Goal: Find specific page/section: Find specific page/section

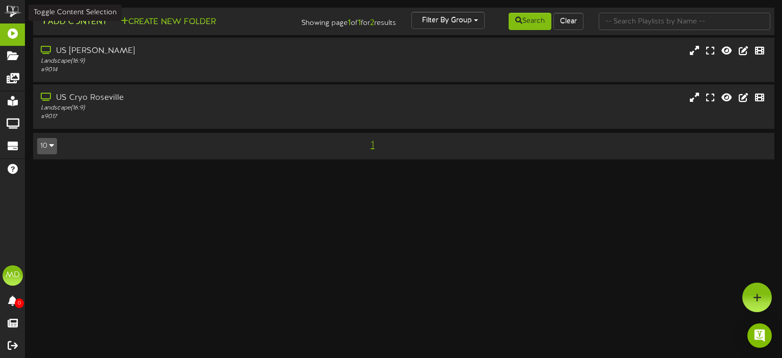
click at [69, 23] on button "Add Content" at bounding box center [73, 22] width 73 height 13
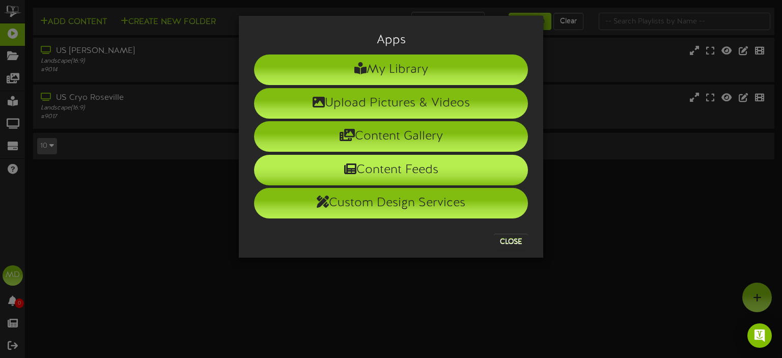
click at [401, 169] on li "Content Feeds" at bounding box center [391, 170] width 274 height 31
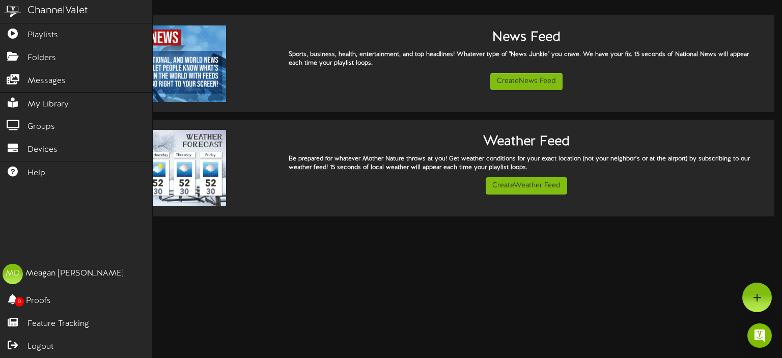
click at [14, 10] on img at bounding box center [12, 11] width 25 height 23
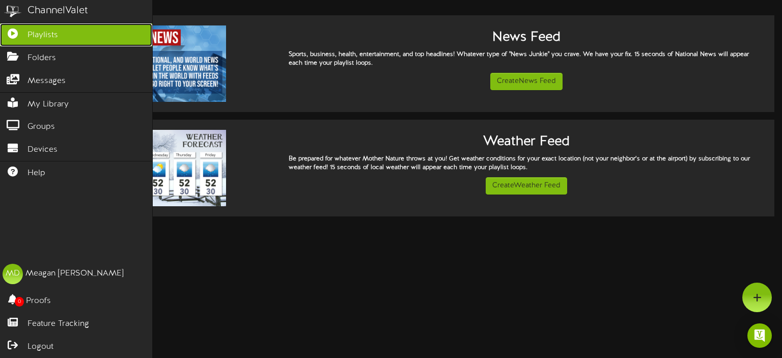
click at [47, 37] on span "Playlists" at bounding box center [42, 36] width 31 height 12
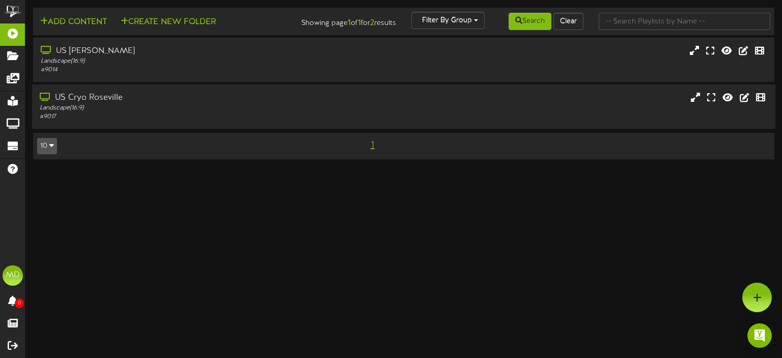
click at [94, 100] on div "US Cryo Roseville" at bounding box center [187, 98] width 294 height 12
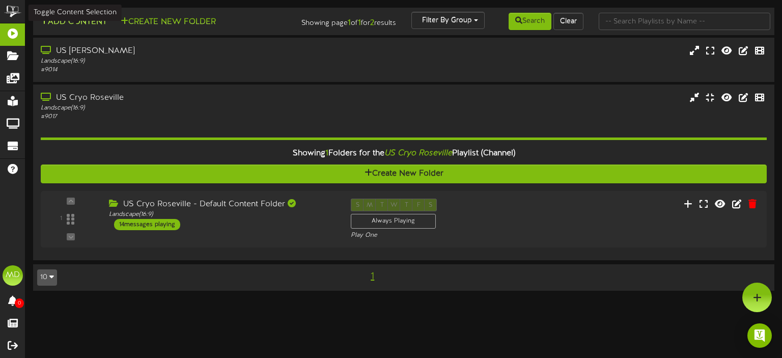
click at [72, 22] on button "Add Content" at bounding box center [73, 22] width 73 height 13
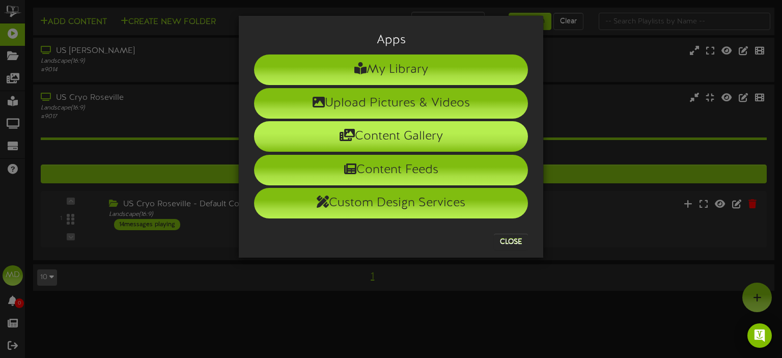
click at [391, 131] on li "Content Gallery" at bounding box center [391, 136] width 274 height 31
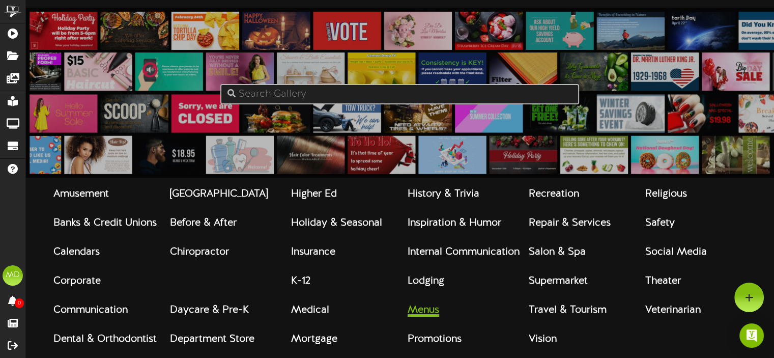
click at [426, 316] on strong "Menus" at bounding box center [424, 309] width 32 height 11
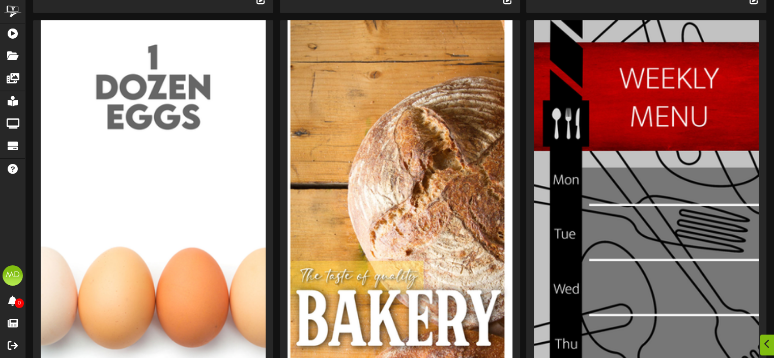
scroll to position [1782, 0]
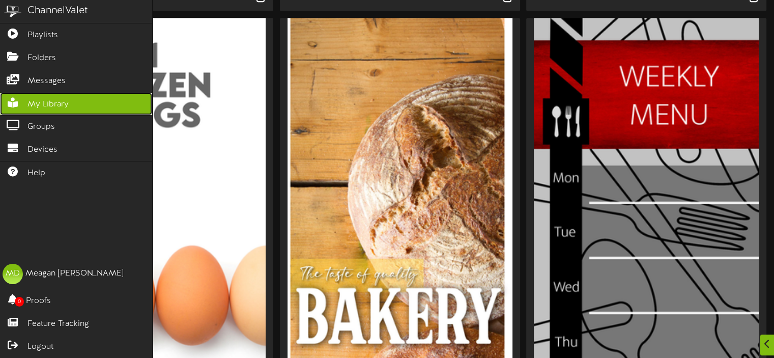
click at [40, 99] on span "My Library" at bounding box center [47, 105] width 41 height 12
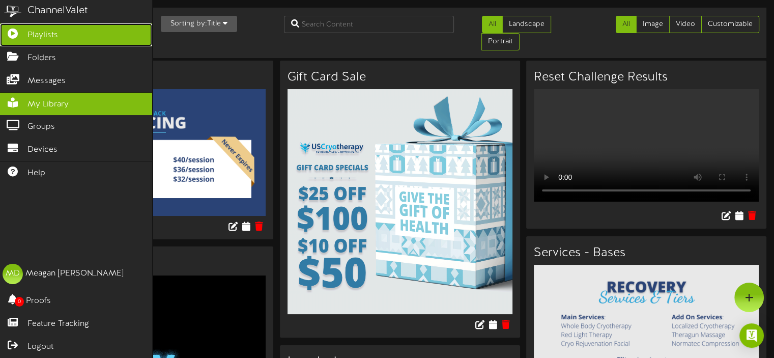
click at [34, 36] on span "Playlists" at bounding box center [42, 36] width 31 height 12
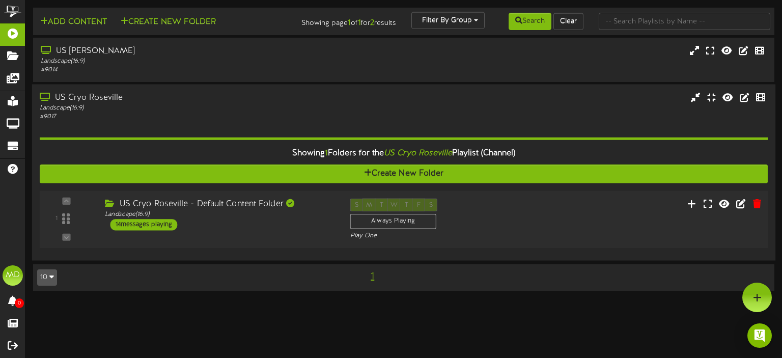
click at [196, 205] on div "US Cryo Roseville - Default Content Folder" at bounding box center [220, 205] width 230 height 12
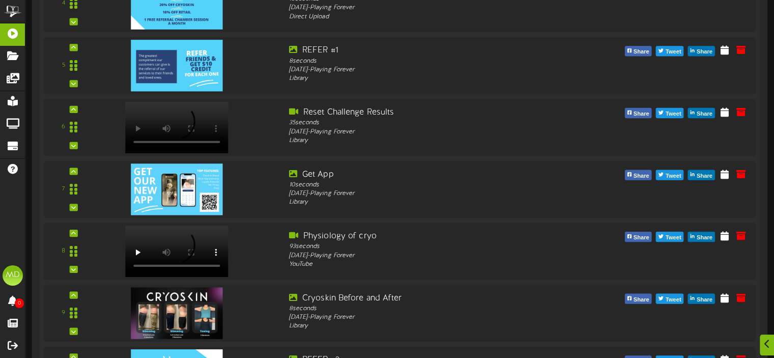
scroll to position [662, 0]
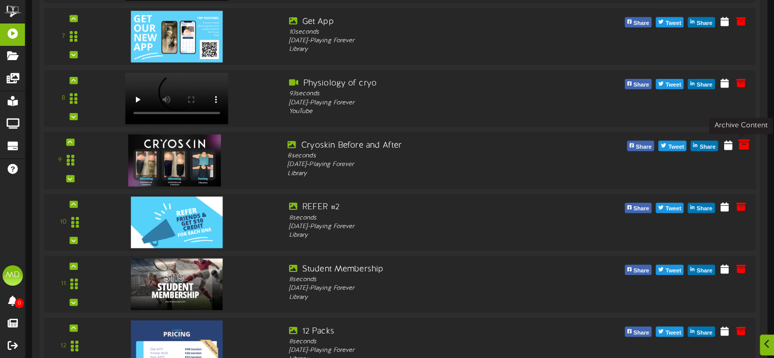
click at [742, 145] on icon at bounding box center [744, 143] width 11 height 11
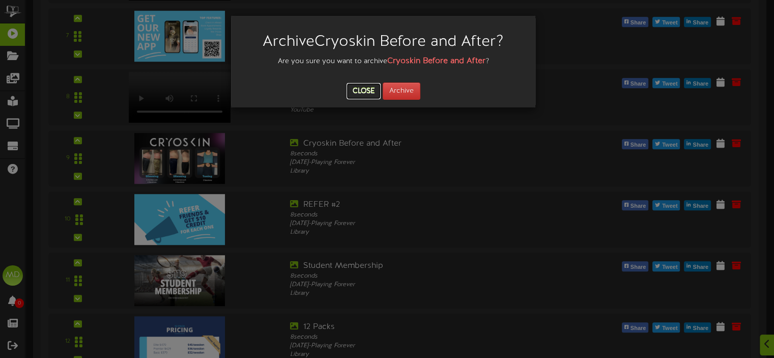
click at [354, 89] on button "Close" at bounding box center [364, 91] width 34 height 16
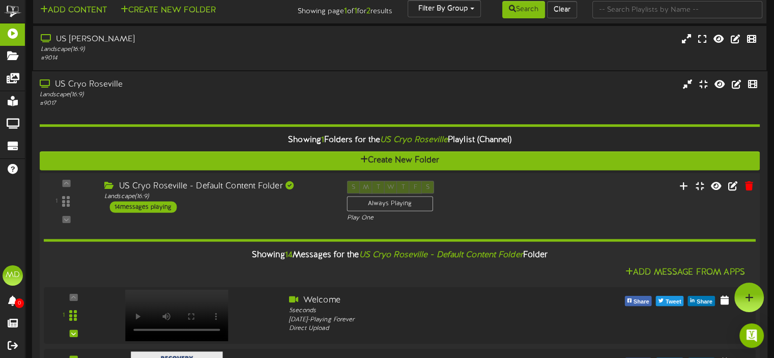
scroll to position [0, 0]
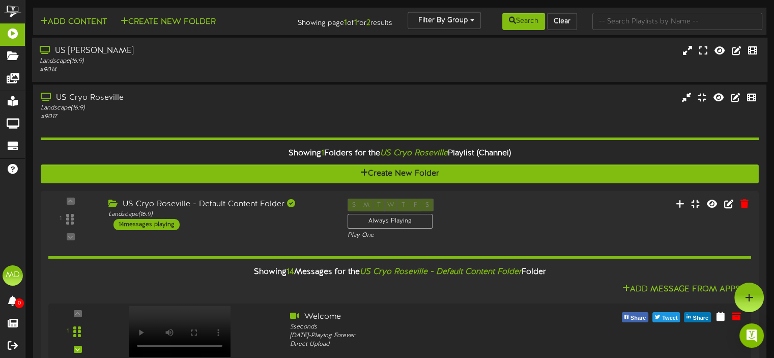
click at [65, 51] on div "US [PERSON_NAME]" at bounding box center [185, 51] width 291 height 12
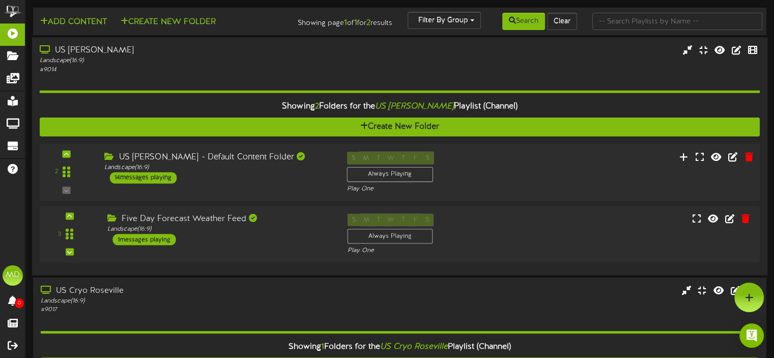
click at [224, 154] on div "US [PERSON_NAME] - Default Content Folder" at bounding box center [217, 157] width 227 height 12
